Goal: Transaction & Acquisition: Purchase product/service

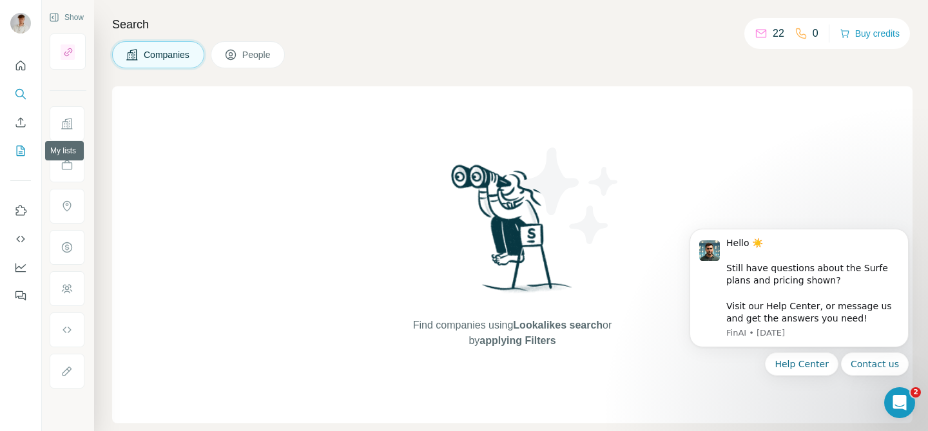
click at [15, 150] on icon "My lists" at bounding box center [20, 150] width 13 height 13
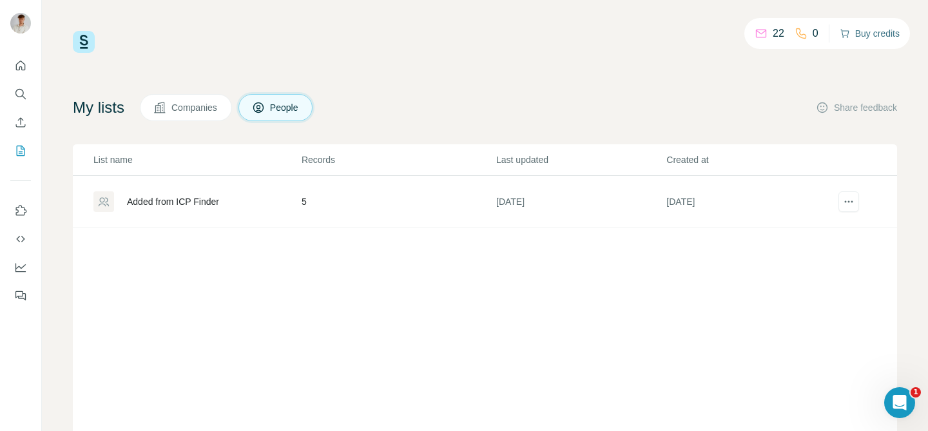
click at [857, 30] on button "Buy credits" at bounding box center [869, 33] width 60 height 18
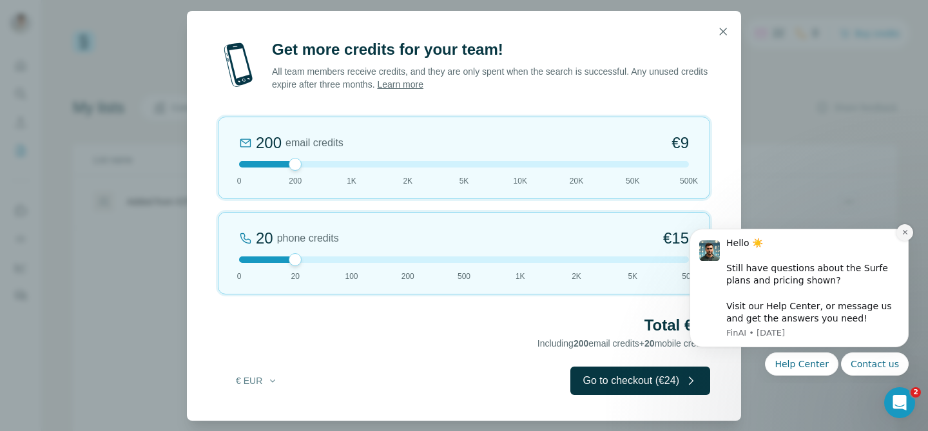
click at [900, 234] on button "Dismiss notification" at bounding box center [904, 232] width 17 height 17
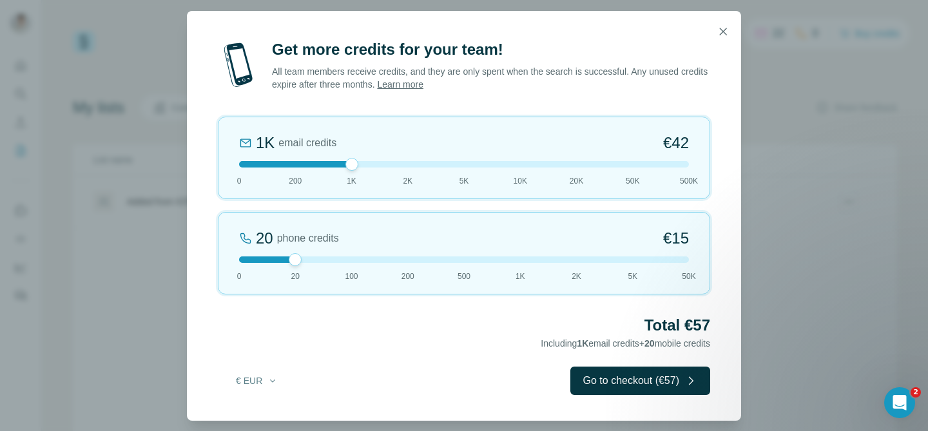
drag, startPoint x: 298, startPoint y: 161, endPoint x: 350, endPoint y: 163, distance: 52.2
click at [350, 163] on div at bounding box center [351, 164] width 13 height 13
drag, startPoint x: 296, startPoint y: 258, endPoint x: 363, endPoint y: 258, distance: 67.0
click at [363, 258] on div at bounding box center [464, 259] width 450 height 6
drag, startPoint x: 342, startPoint y: 162, endPoint x: 301, endPoint y: 165, distance: 40.7
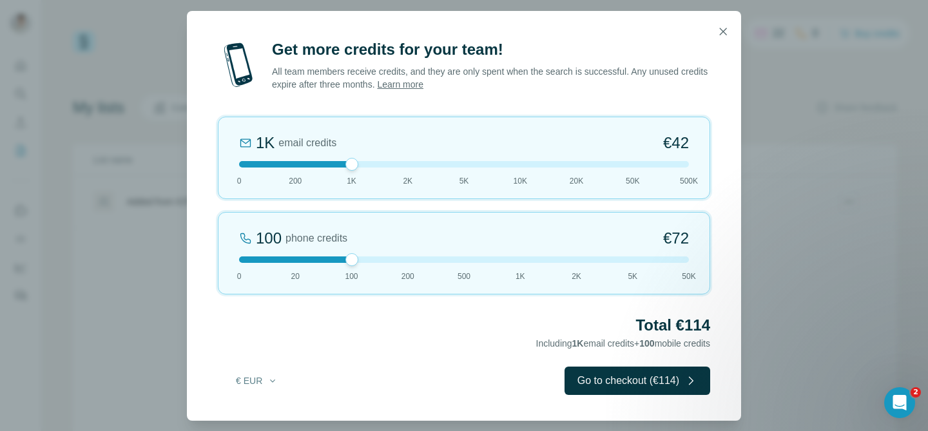
click at [301, 165] on div at bounding box center [464, 164] width 450 height 6
drag, startPoint x: 349, startPoint y: 263, endPoint x: 358, endPoint y: 256, distance: 10.6
click at [358, 256] on div at bounding box center [464, 259] width 450 height 6
drag, startPoint x: 293, startPoint y: 162, endPoint x: 336, endPoint y: 167, distance: 42.8
click at [336, 167] on div "1K email credits €42 0 200 1K 2K 5K 10K 20K 50K 500K" at bounding box center [464, 158] width 492 height 82
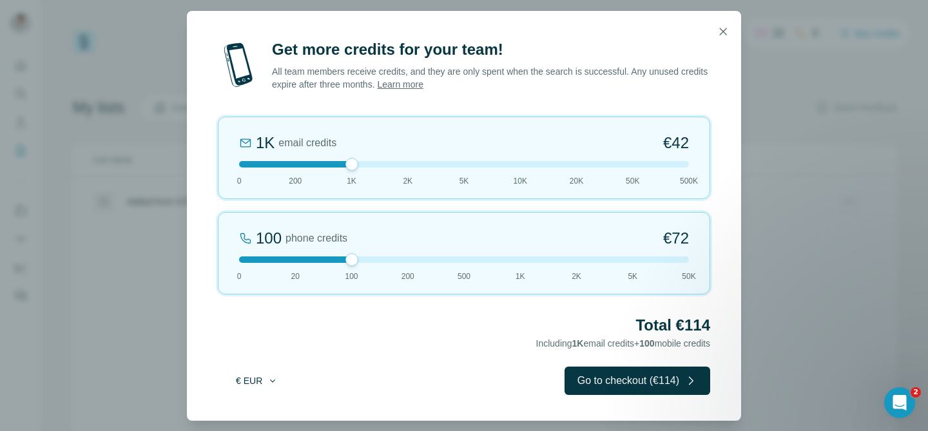
click at [276, 385] on icon "button" at bounding box center [272, 381] width 10 height 10
click at [234, 412] on span "$ USD" at bounding box center [242, 409] width 26 height 13
drag, startPoint x: 347, startPoint y: 161, endPoint x: 303, endPoint y: 162, distance: 44.5
click at [303, 162] on div at bounding box center [464, 164] width 450 height 6
drag, startPoint x: 296, startPoint y: 164, endPoint x: 284, endPoint y: 169, distance: 12.4
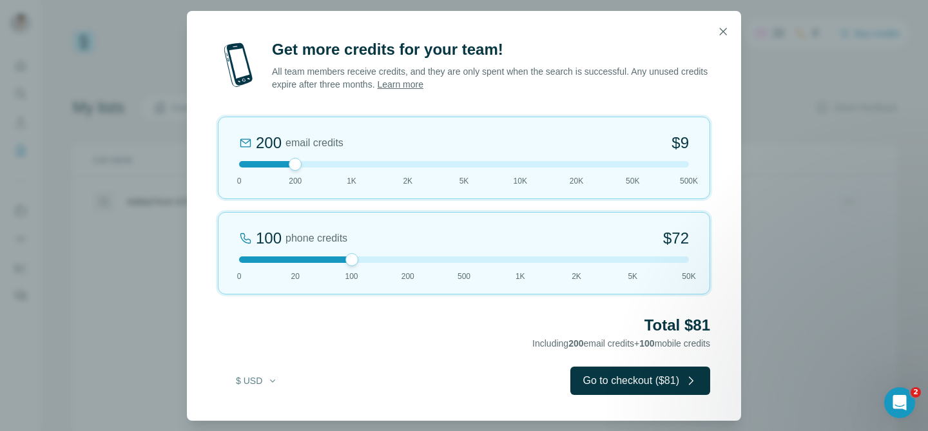
click at [284, 169] on div "200 email credits $9 0 200 1K 2K 5K 10K 20K 50K 500K" at bounding box center [464, 158] width 492 height 82
drag, startPoint x: 352, startPoint y: 261, endPoint x: 367, endPoint y: 258, distance: 15.7
click at [367, 258] on div at bounding box center [464, 259] width 450 height 6
drag, startPoint x: 298, startPoint y: 167, endPoint x: 331, endPoint y: 167, distance: 33.5
click at [331, 167] on div at bounding box center [464, 164] width 450 height 6
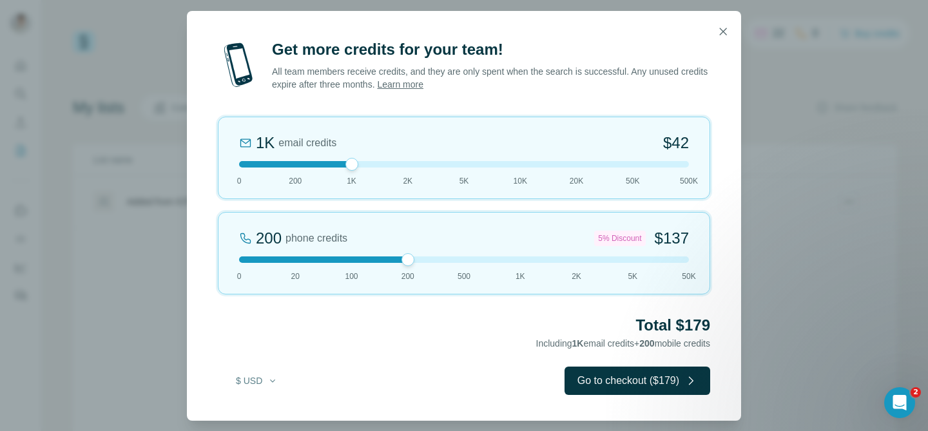
drag, startPoint x: 350, startPoint y: 257, endPoint x: 428, endPoint y: 253, distance: 78.1
click at [428, 253] on div "200 phone credits 5% Discount $137 0 20 100 200 500 1K 2K 5K 50K" at bounding box center [464, 253] width 492 height 82
click at [805, 93] on div "Get more credits for your team! All team members receive credits, and they are …" at bounding box center [464, 215] width 928 height 431
click at [719, 33] on icon "button" at bounding box center [722, 31] width 13 height 13
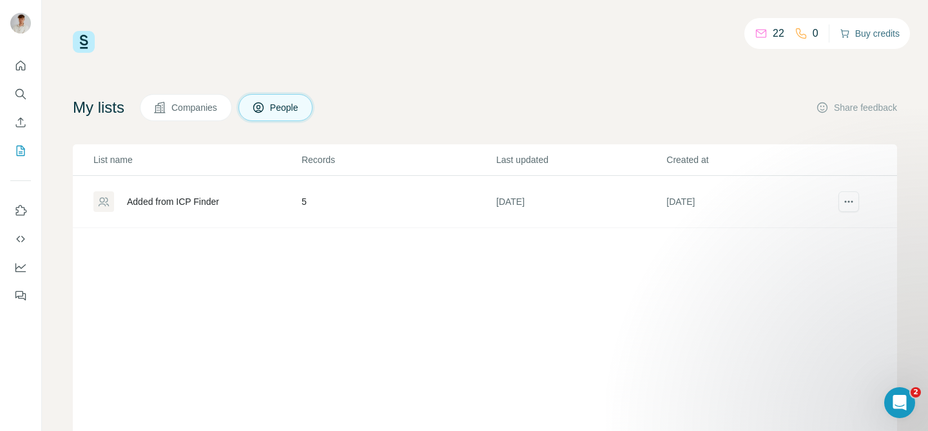
click at [857, 35] on button "Buy credits" at bounding box center [869, 33] width 60 height 18
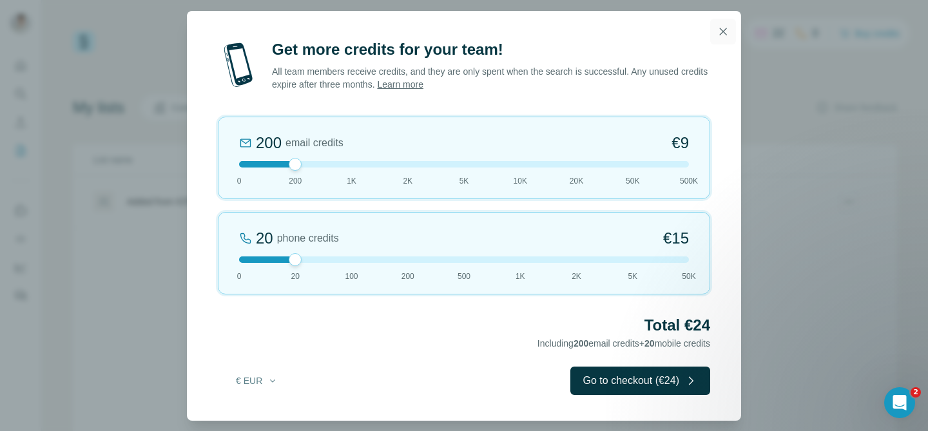
click at [715, 37] on button "button" at bounding box center [723, 32] width 26 height 26
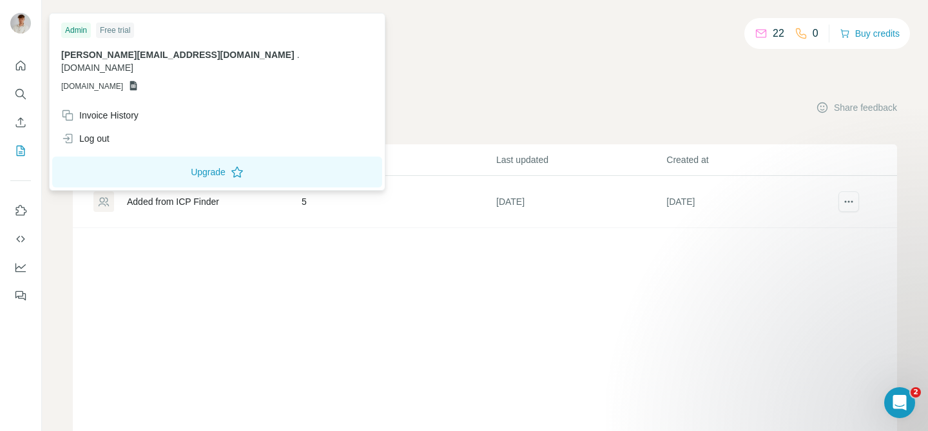
click at [35, 24] on div at bounding box center [22, 25] width 37 height 43
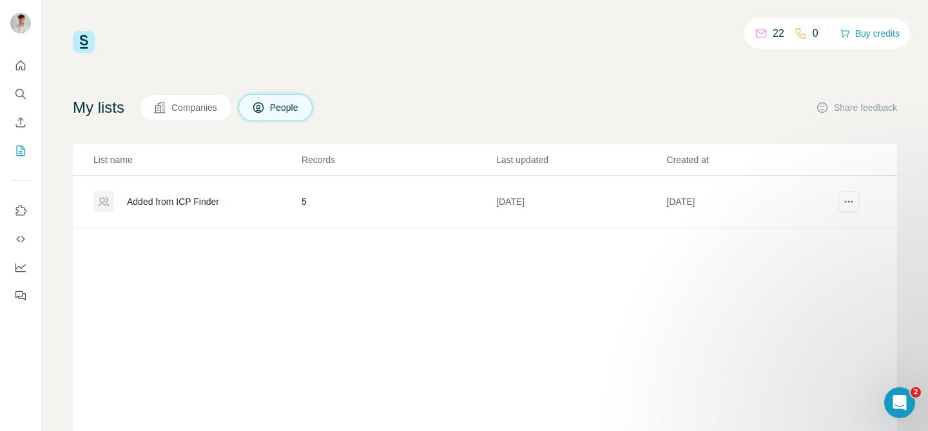
click at [772, 37] on p "22" at bounding box center [778, 33] width 12 height 15
click at [839, 34] on icon "button" at bounding box center [844, 33] width 10 height 10
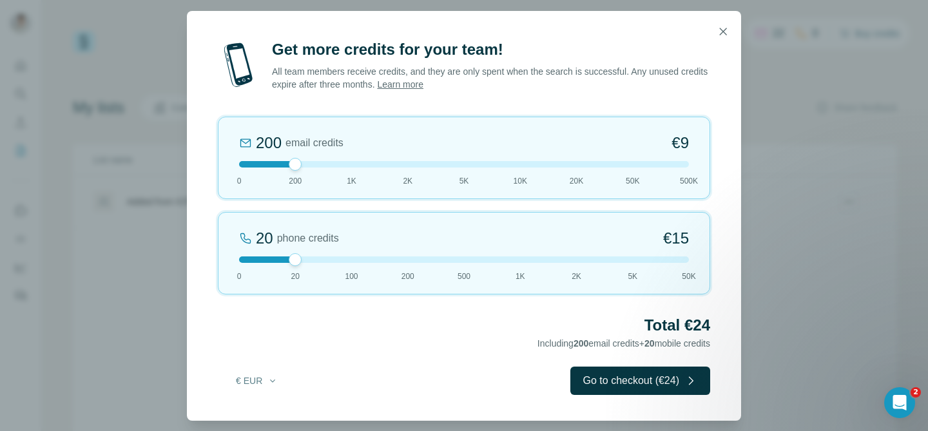
click at [423, 86] on link "Learn more" at bounding box center [400, 84] width 46 height 10
drag, startPoint x: 294, startPoint y: 164, endPoint x: 216, endPoint y: 163, distance: 77.3
click at [216, 163] on div "Get more credits for your team! All team members receive credits, and they are …" at bounding box center [464, 229] width 554 height 381
drag, startPoint x: 307, startPoint y: 262, endPoint x: 350, endPoint y: 262, distance: 42.5
click at [350, 262] on div at bounding box center [464, 259] width 450 height 6
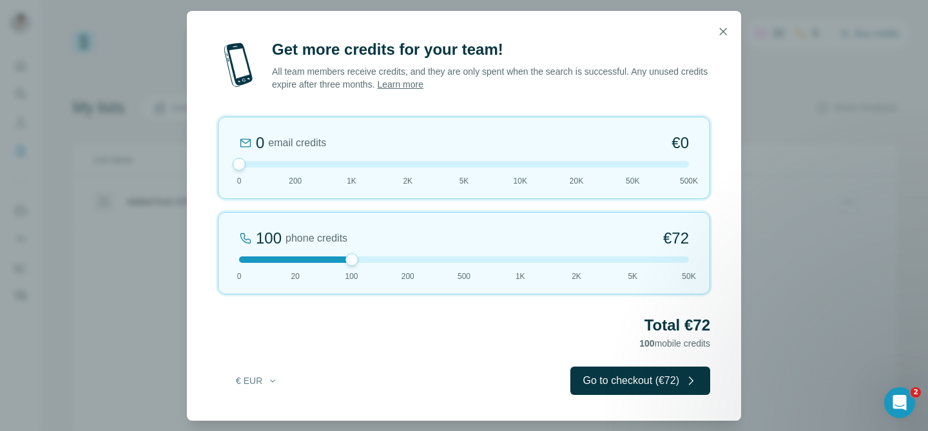
click at [350, 262] on div at bounding box center [351, 259] width 13 height 13
drag, startPoint x: 359, startPoint y: 262, endPoint x: 410, endPoint y: 260, distance: 50.9
click at [410, 260] on div at bounding box center [464, 259] width 450 height 6
click at [410, 260] on div at bounding box center [407, 259] width 13 height 13
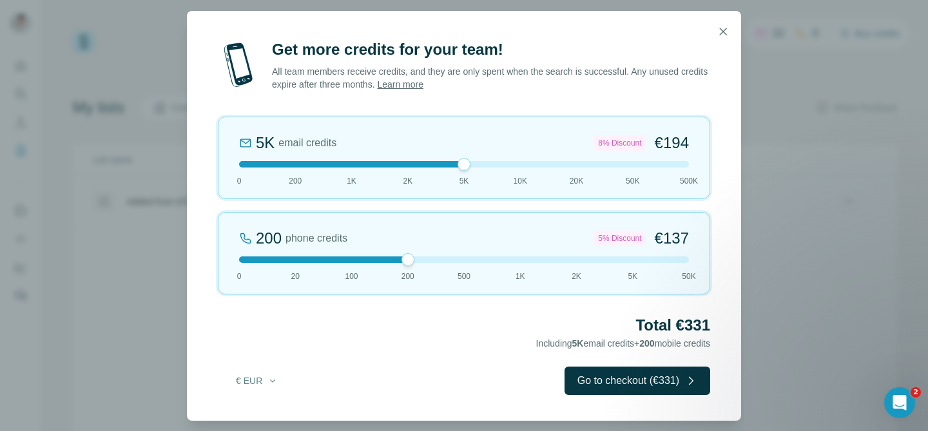
drag, startPoint x: 238, startPoint y: 163, endPoint x: 471, endPoint y: 173, distance: 232.7
click at [471, 173] on div "5K email credits 8% Discount €194 0 200 1K 2K 5K 10K 20K 50K 500K" at bounding box center [464, 158] width 492 height 82
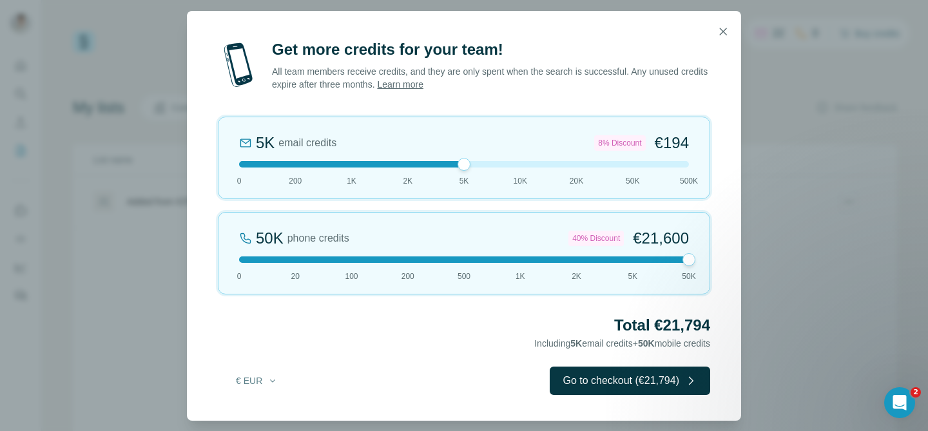
drag, startPoint x: 412, startPoint y: 260, endPoint x: 669, endPoint y: 258, distance: 257.7
click at [669, 258] on div at bounding box center [464, 259] width 450 height 6
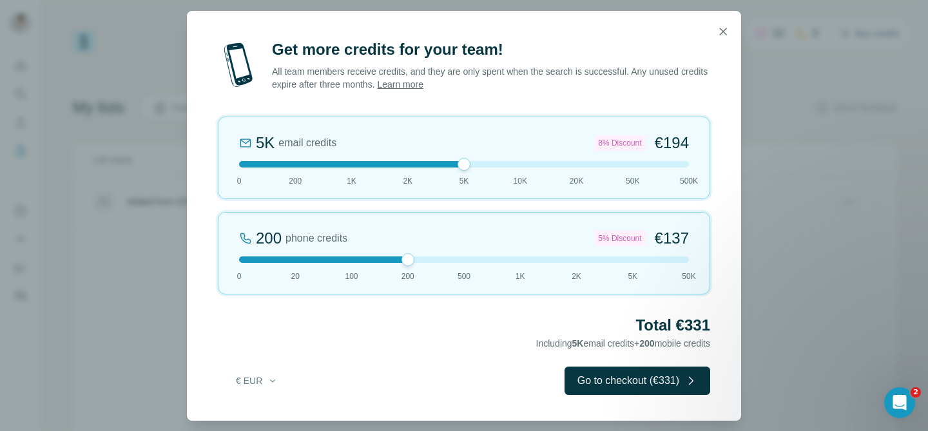
drag, startPoint x: 687, startPoint y: 256, endPoint x: 413, endPoint y: 251, distance: 274.5
click at [413, 251] on div "200 phone credits 5% Discount €137 0 20 100 200 500 1K 2K 5K 50K" at bounding box center [464, 253] width 492 height 82
drag, startPoint x: 406, startPoint y: 256, endPoint x: 357, endPoint y: 256, distance: 49.0
click at [357, 256] on div at bounding box center [351, 259] width 13 height 13
drag, startPoint x: 466, startPoint y: 164, endPoint x: 353, endPoint y: 162, distance: 113.4
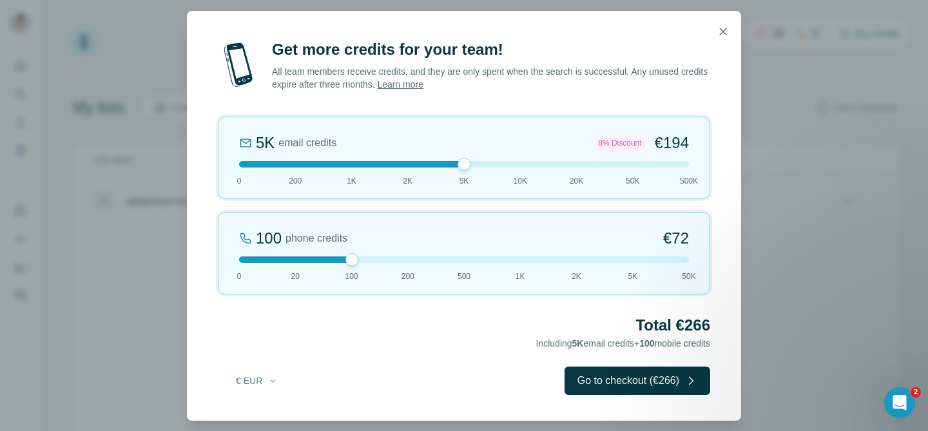
click at [457, 163] on div at bounding box center [463, 164] width 13 height 13
click at [340, 161] on div at bounding box center [464, 164] width 450 height 6
click at [719, 37] on icon "button" at bounding box center [722, 31] width 13 height 13
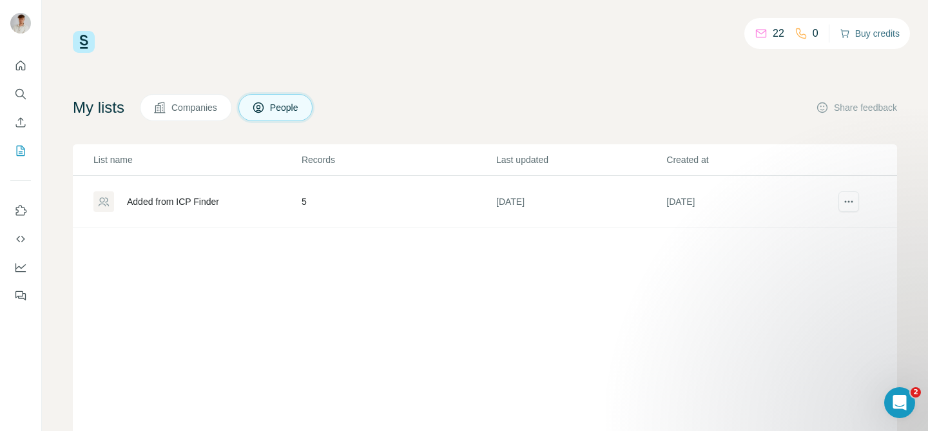
click at [764, 31] on div "22" at bounding box center [769, 33] width 30 height 15
click at [843, 33] on icon "button" at bounding box center [844, 33] width 10 height 10
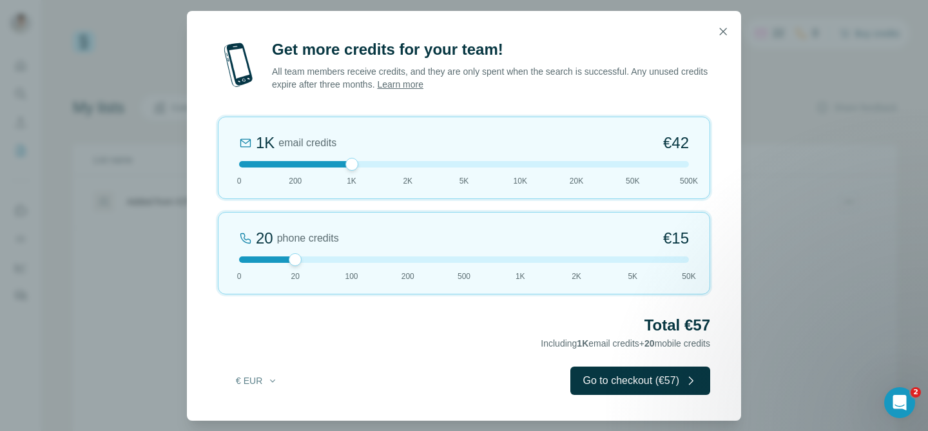
drag, startPoint x: 292, startPoint y: 169, endPoint x: 336, endPoint y: 166, distance: 44.6
click at [336, 166] on div at bounding box center [464, 164] width 450 height 6
drag, startPoint x: 296, startPoint y: 254, endPoint x: 348, endPoint y: 259, distance: 53.0
click at [348, 259] on div at bounding box center [351, 259] width 13 height 13
drag, startPoint x: 352, startPoint y: 164, endPoint x: 352, endPoint y: 172, distance: 7.8
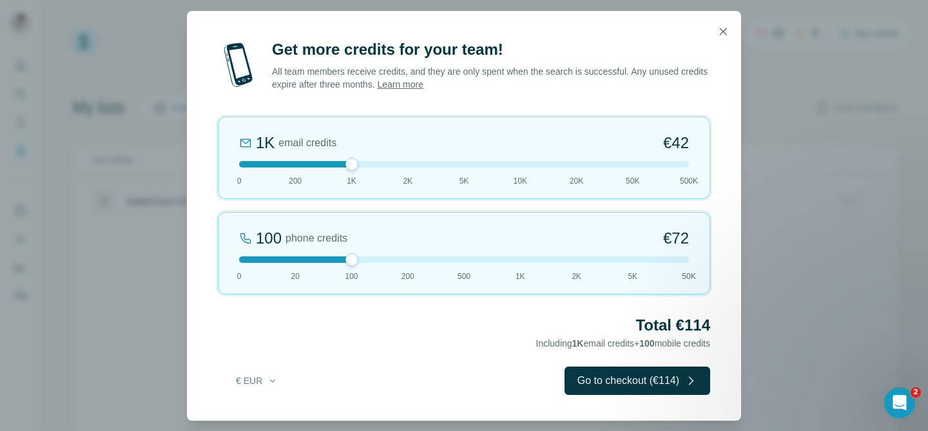
click at [352, 172] on div "1K email credits €42 0 200 1K 2K 5K 10K 20K 50K 500K" at bounding box center [464, 158] width 492 height 82
click at [251, 389] on button "€ EUR" at bounding box center [257, 380] width 60 height 23
click at [255, 409] on span "$ USD" at bounding box center [242, 409] width 26 height 13
drag, startPoint x: 346, startPoint y: 262, endPoint x: 383, endPoint y: 262, distance: 37.4
click at [383, 262] on div at bounding box center [464, 259] width 450 height 6
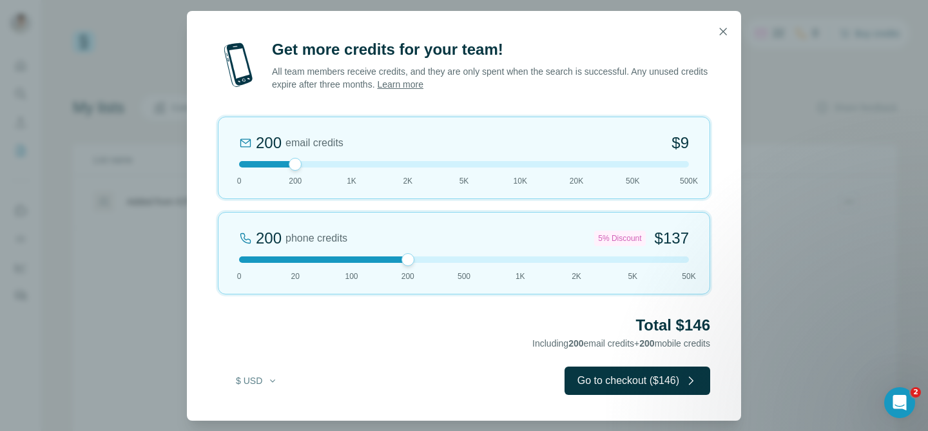
drag, startPoint x: 347, startPoint y: 164, endPoint x: 314, endPoint y: 170, distance: 32.7
click at [314, 170] on div "200 email credits $9 0 200 1K 2K 5K 10K 20K 50K 500K" at bounding box center [464, 158] width 492 height 82
drag, startPoint x: 291, startPoint y: 164, endPoint x: 314, endPoint y: 169, distance: 23.8
click at [314, 169] on div "200 email credits $9 0 200 1K 2K 5K 10K 20K 50K 500K" at bounding box center [464, 158] width 492 height 82
drag, startPoint x: 414, startPoint y: 262, endPoint x: 459, endPoint y: 260, distance: 45.2
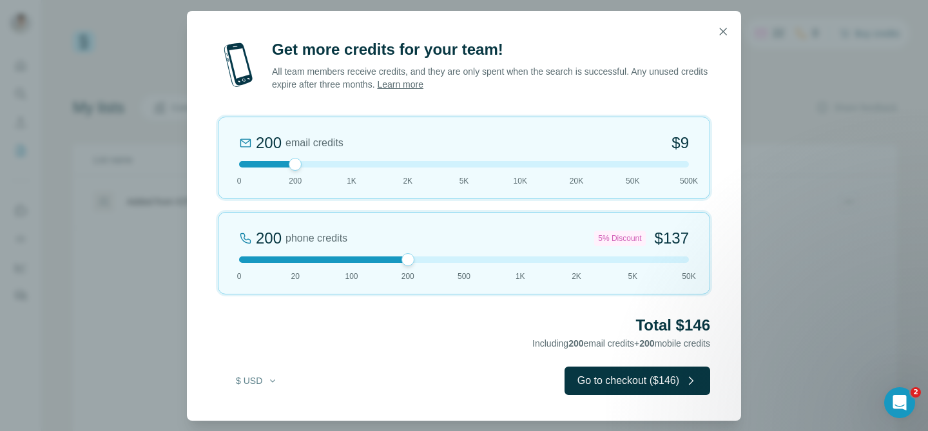
click at [459, 260] on div at bounding box center [464, 259] width 450 height 6
drag, startPoint x: 464, startPoint y: 262, endPoint x: 417, endPoint y: 254, distance: 47.7
click at [417, 254] on div "200 phone credits 5% Discount $137 0 20 100 200 500 1K 2K 5K 50K" at bounding box center [464, 253] width 492 height 82
drag, startPoint x: 294, startPoint y: 166, endPoint x: 315, endPoint y: 163, distance: 21.4
click at [315, 163] on div at bounding box center [464, 164] width 450 height 6
